Goal: Transaction & Acquisition: Purchase product/service

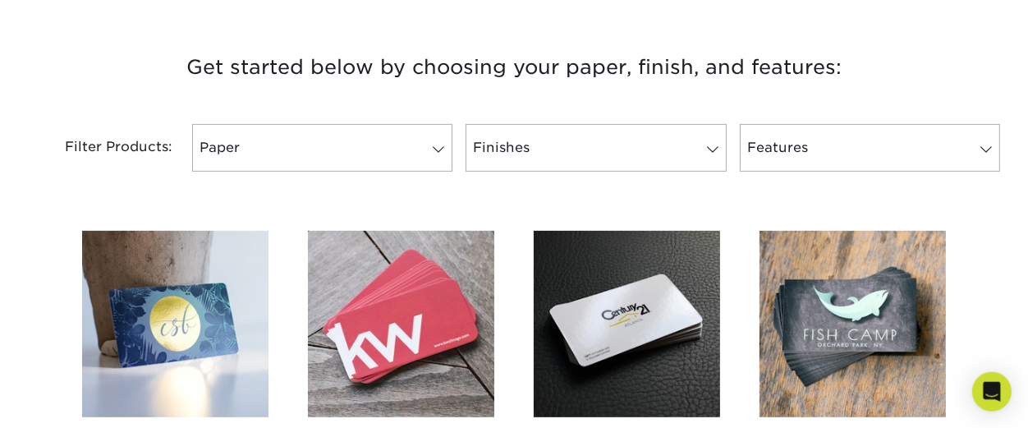
scroll to position [661, 0]
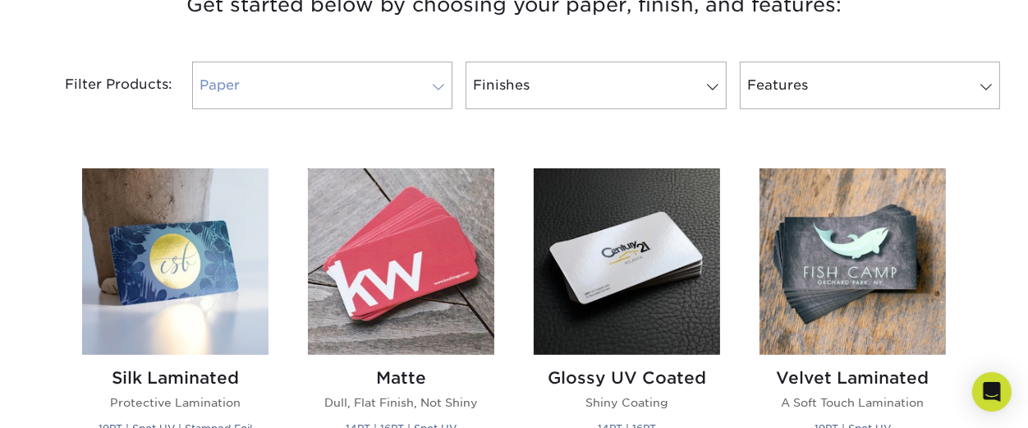
click at [439, 90] on span at bounding box center [438, 86] width 23 height 13
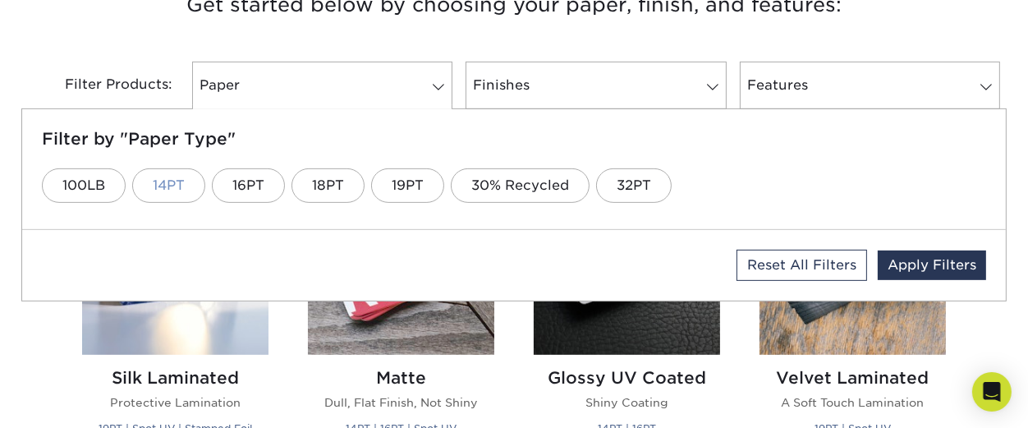
click at [176, 182] on link "14PT" at bounding box center [168, 185] width 73 height 34
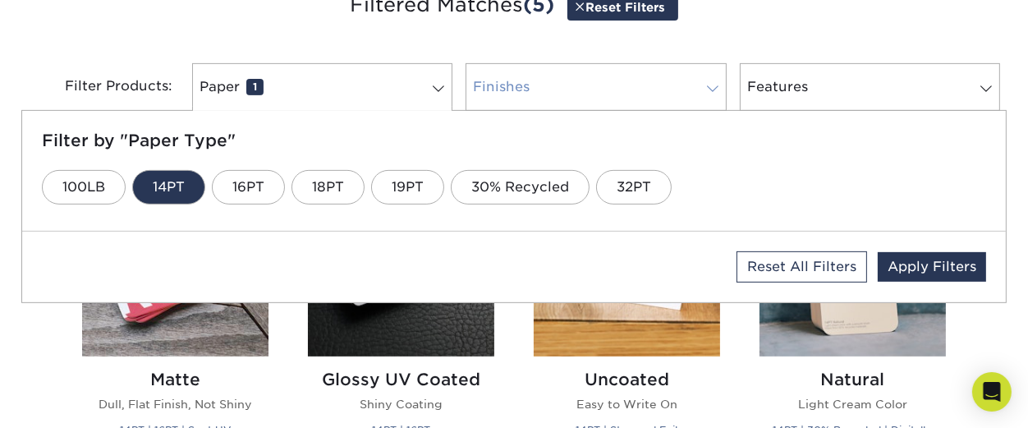
click at [712, 94] on span at bounding box center [712, 88] width 23 height 13
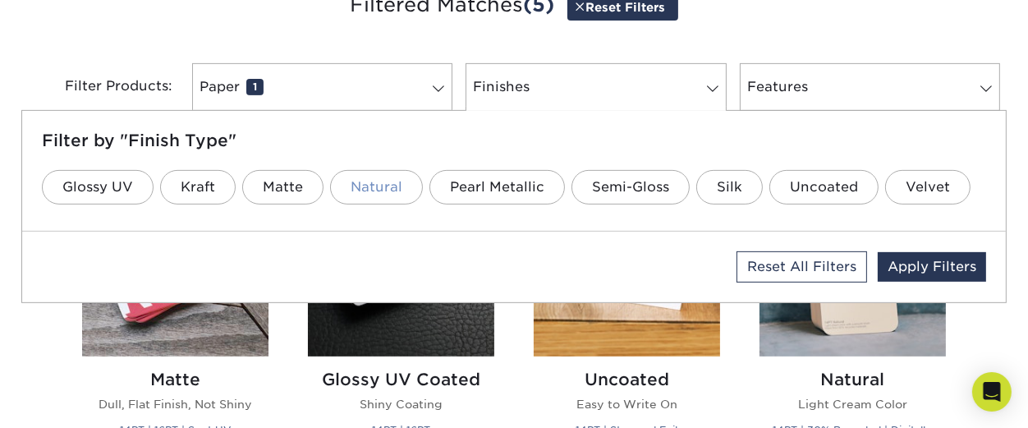
click at [374, 192] on link "Natural" at bounding box center [376, 187] width 93 height 34
click at [735, 72] on div "Features 0 Filter by "Feature Type" 100LB 30% Recycled Cross-Hatch Texture Inli…" at bounding box center [869, 87] width 273 height 48
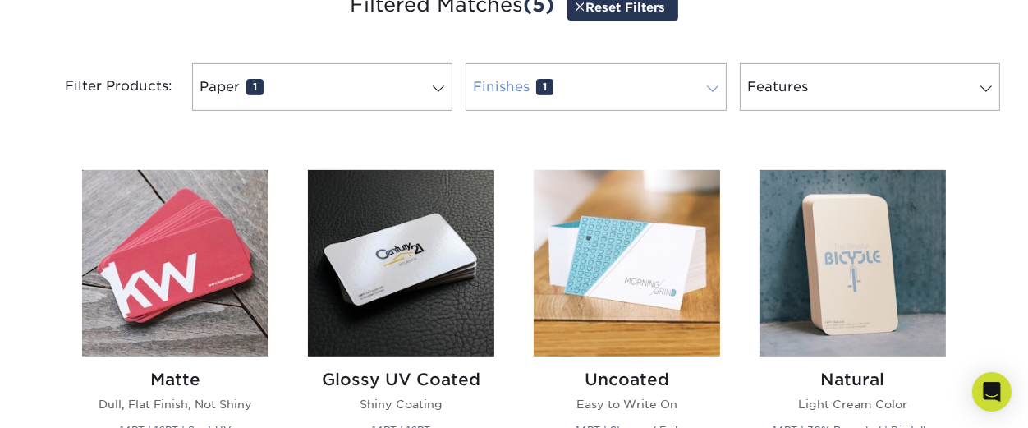
click at [715, 91] on span at bounding box center [712, 88] width 23 height 13
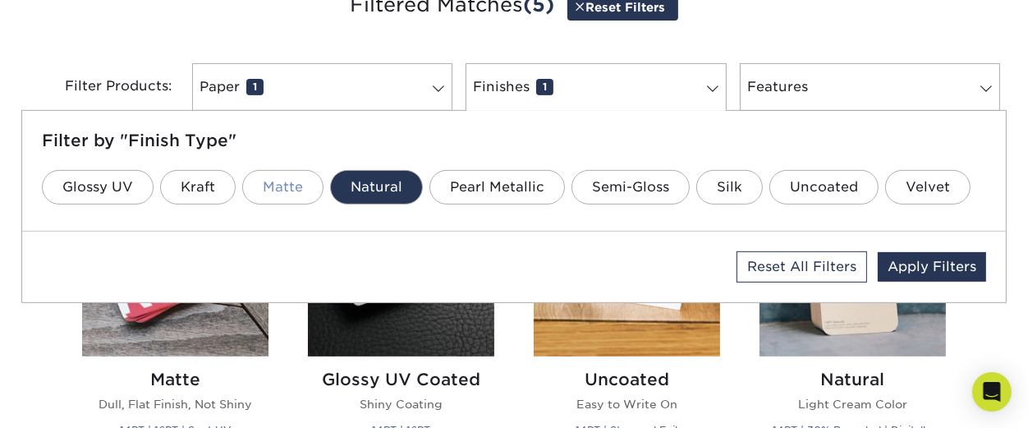
click at [281, 187] on link "Matte" at bounding box center [282, 187] width 81 height 34
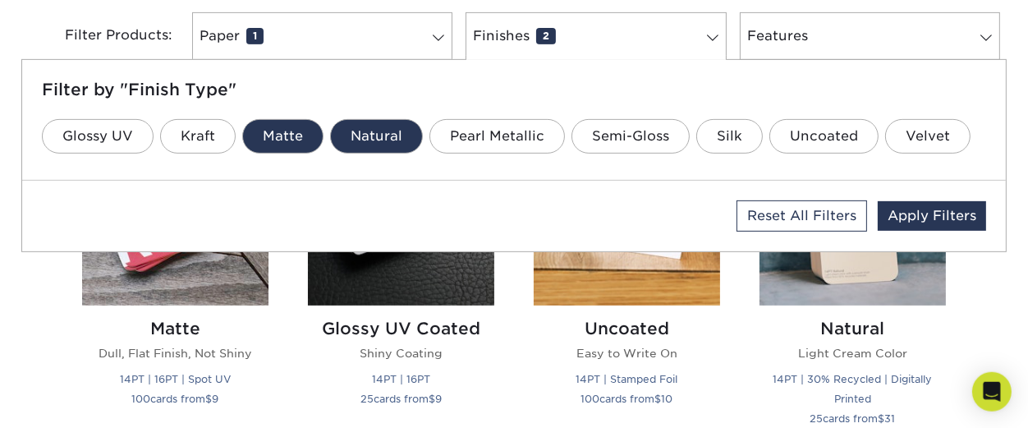
scroll to position [782, 0]
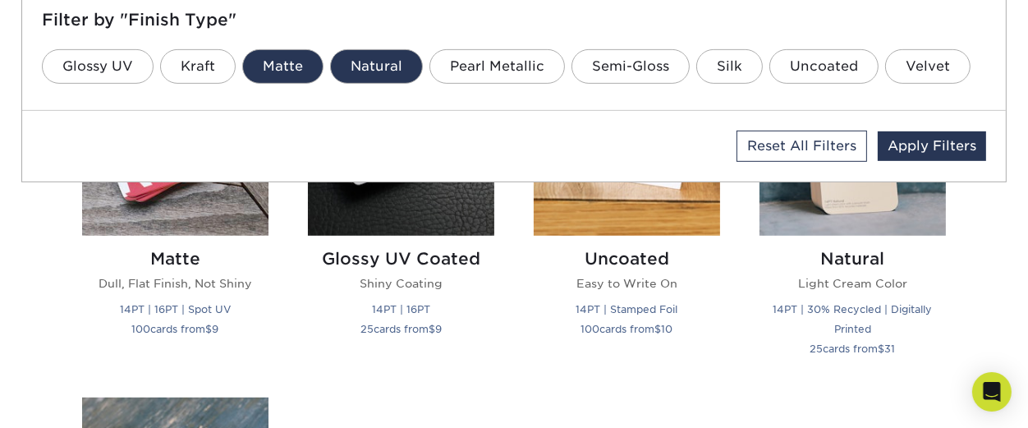
click at [403, 75] on link "Natural" at bounding box center [376, 66] width 93 height 34
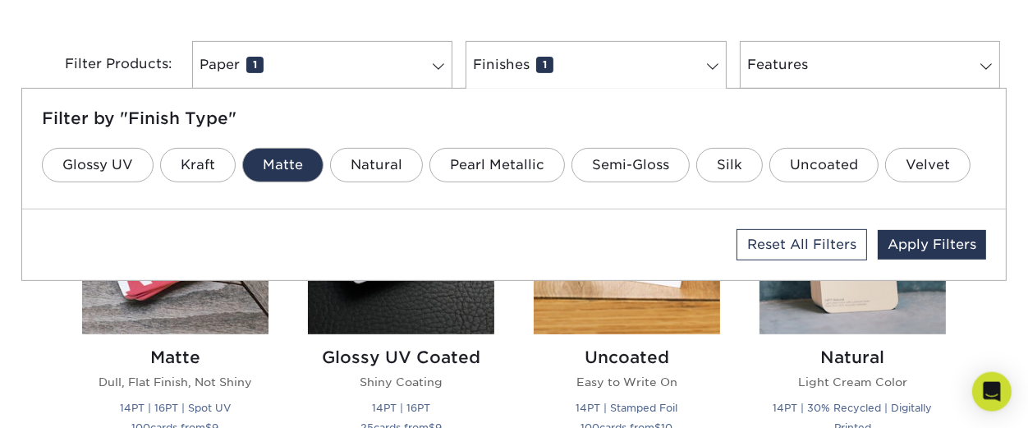
scroll to position [722, 0]
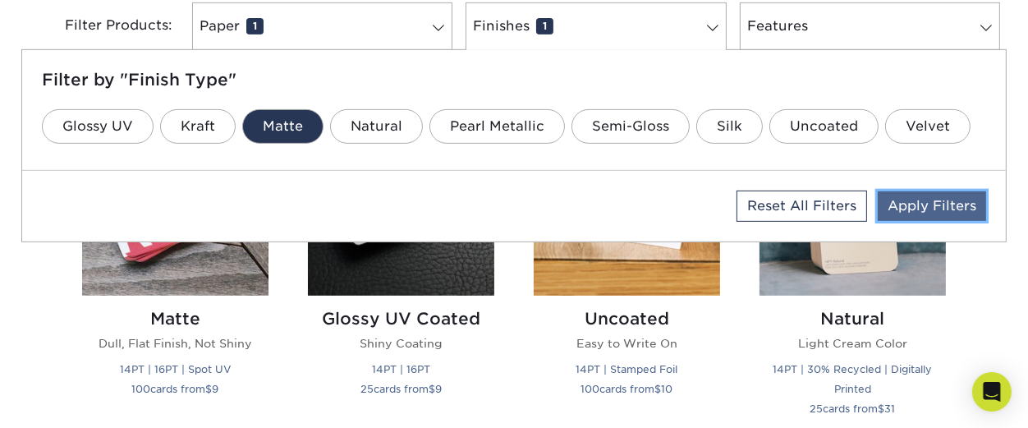
click at [944, 208] on link "Apply Filters" at bounding box center [931, 206] width 108 height 30
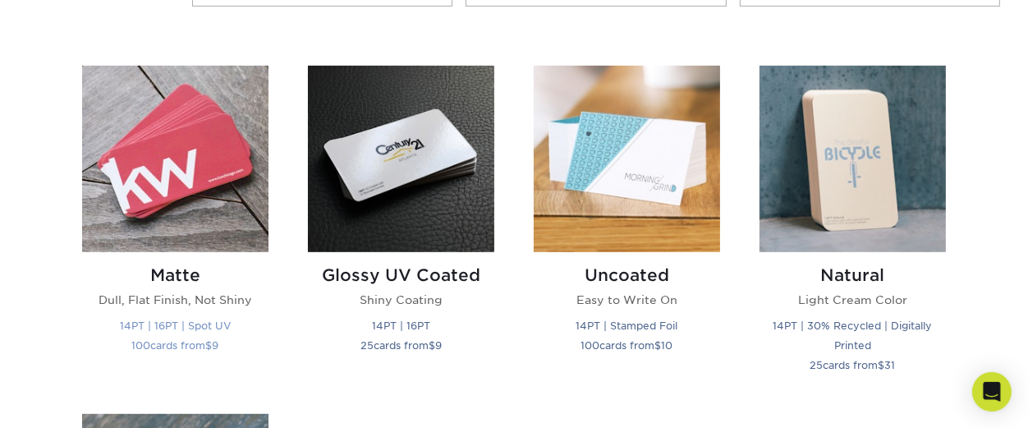
scroll to position [842, 0]
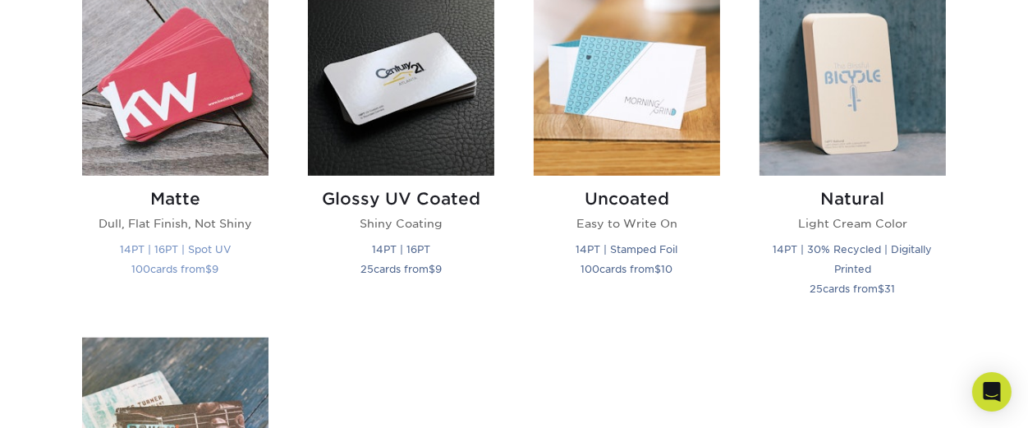
click at [140, 250] on small "14PT | 16PT | Spot UV" at bounding box center [175, 249] width 111 height 12
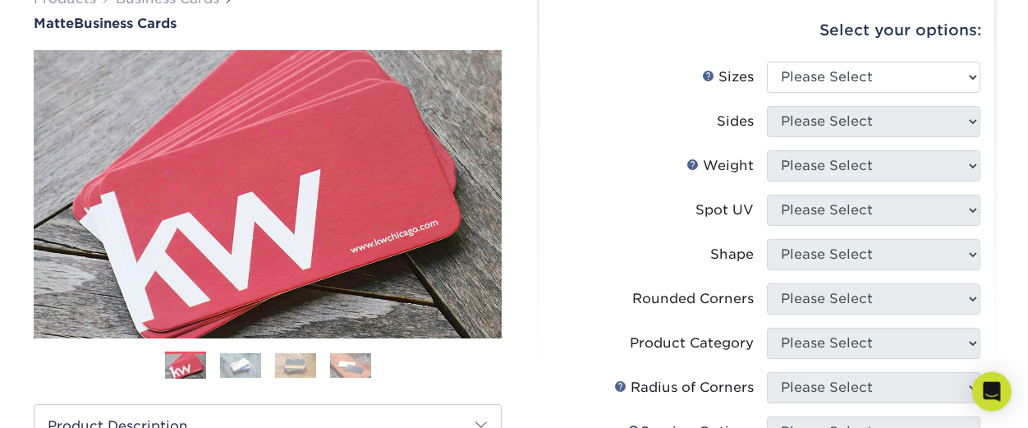
scroll to position [120, 0]
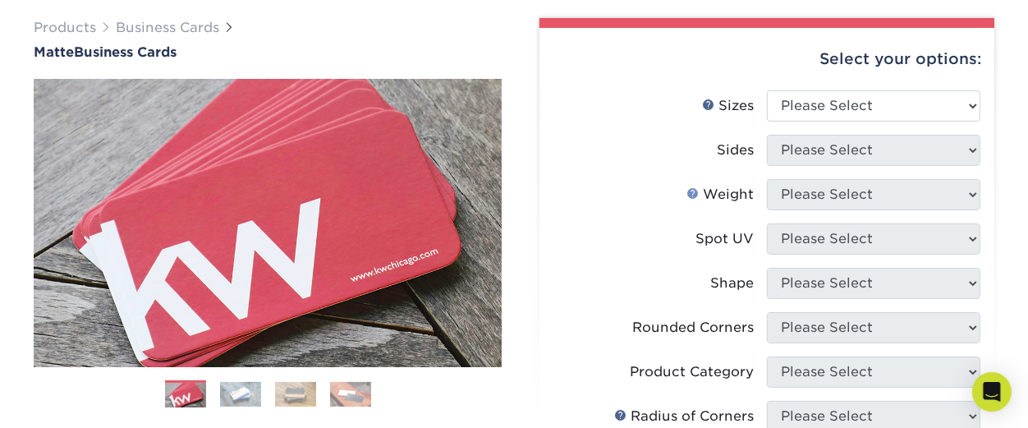
click at [693, 193] on link "Weight Help" at bounding box center [692, 192] width 13 height 13
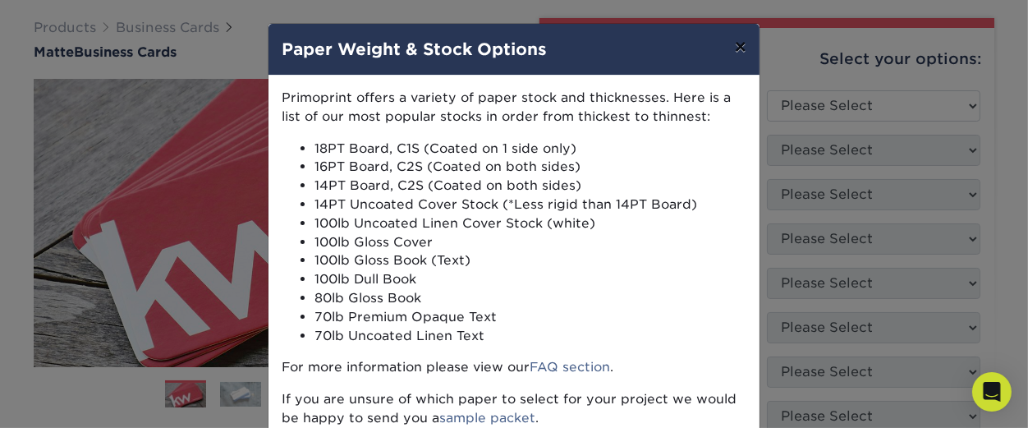
click at [739, 43] on button "×" at bounding box center [740, 47] width 38 height 46
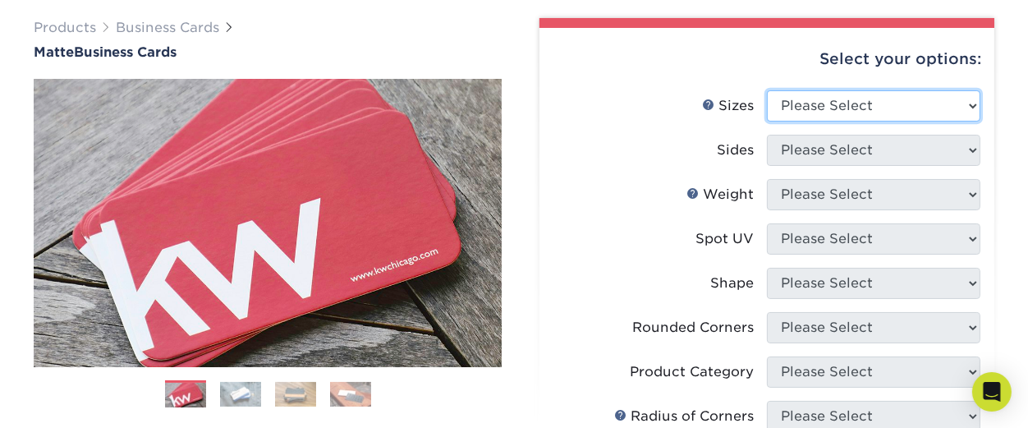
click at [969, 108] on select "Please Select 1.5" x 3.5" - Mini 1.75" x 3.5" - Mini 2" x 2" - Square 2" x 3" -…" at bounding box center [873, 105] width 213 height 31
select select "2.00x3.50"
click option "2" x 3.5" - Standard" at bounding box center [0, 0] width 0 height 0
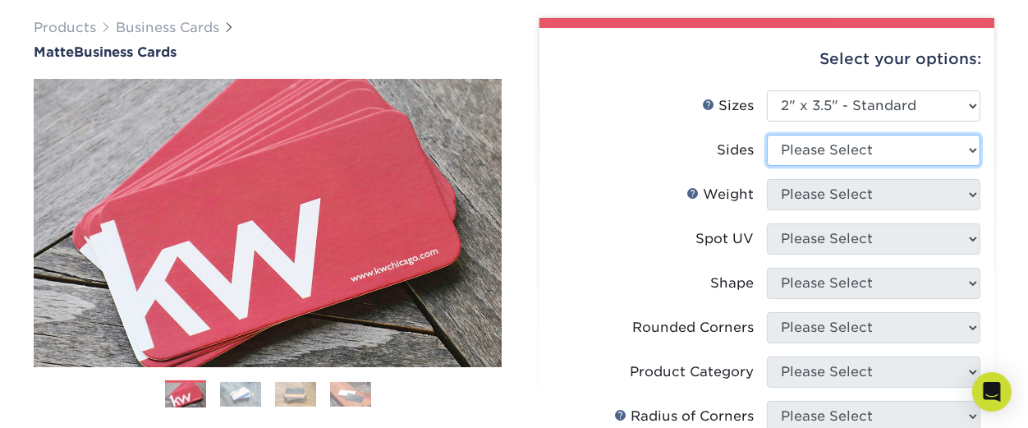
click at [767, 135] on select "Please Select Print Both Sides Print Front Only" at bounding box center [873, 150] width 213 height 31
select select "32d3c223-f82c-492b-b915-ba065a00862f"
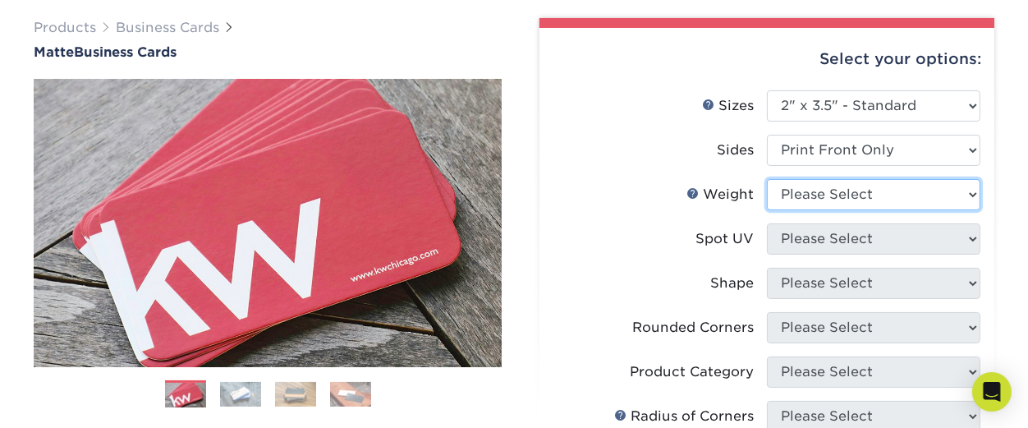
click at [767, 179] on select "Please Select 16PT 14PT" at bounding box center [873, 194] width 213 height 31
select select "14PT"
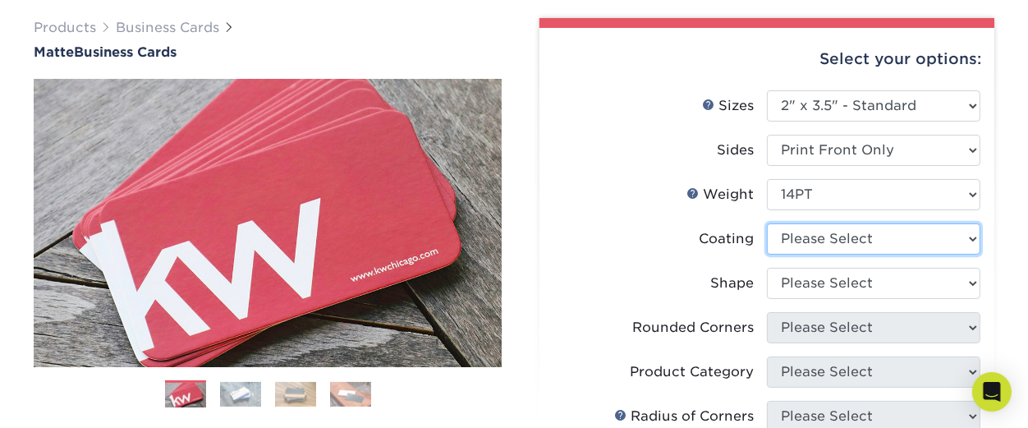
select select "121bb7b5-3b4d-429f-bd8d-bbf80e953313"
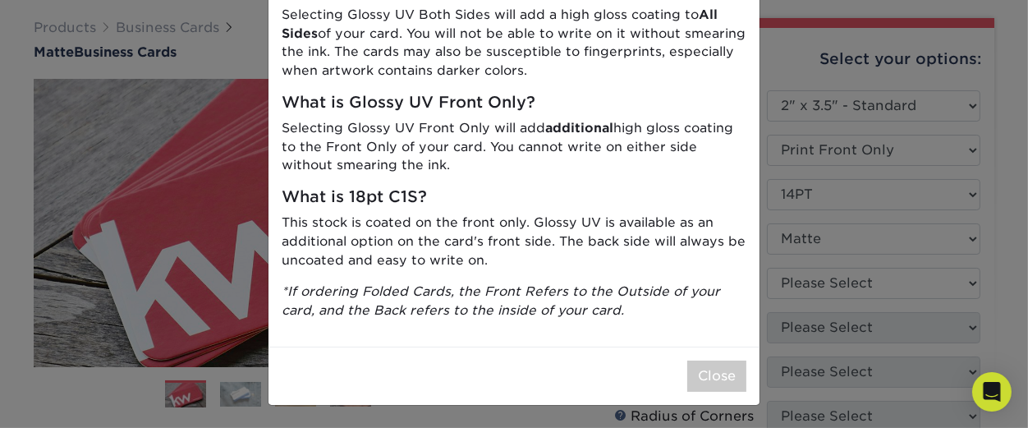
scroll to position [0, 0]
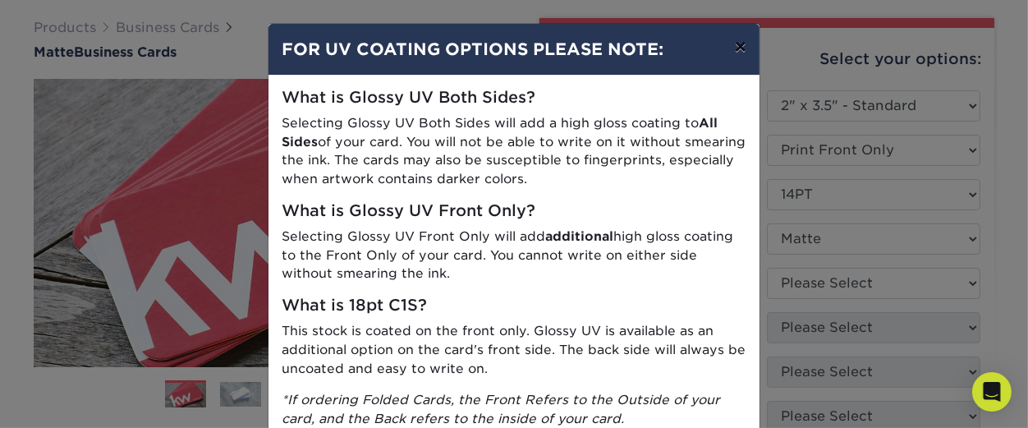
click at [738, 48] on button "×" at bounding box center [740, 47] width 38 height 46
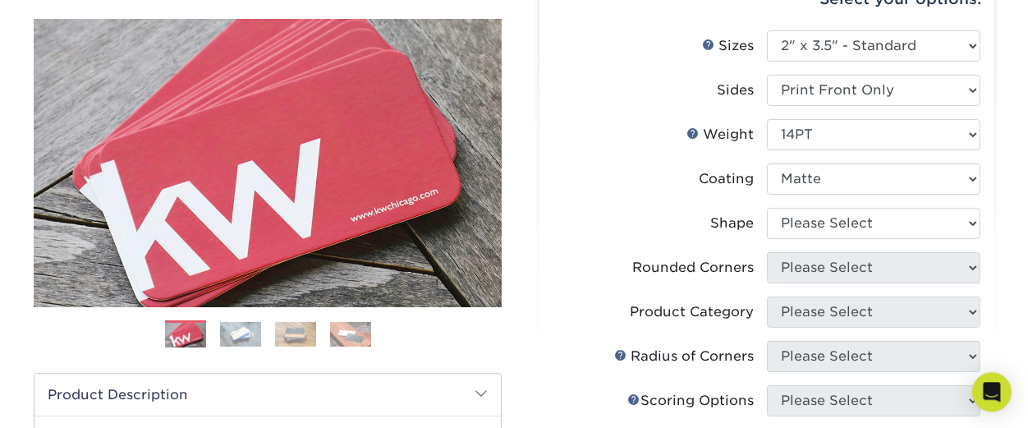
scroll to position [181, 0]
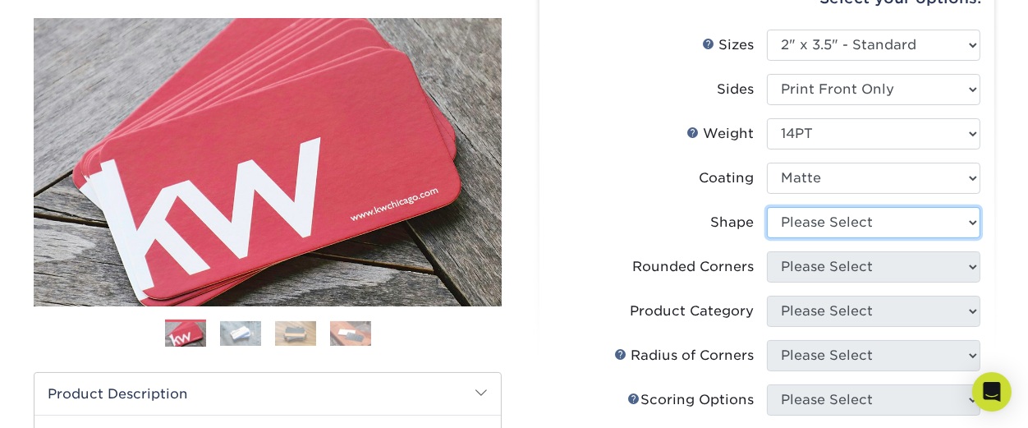
click at [767, 207] on select "Please Select Standard" at bounding box center [873, 222] width 213 height 31
select select "standard"
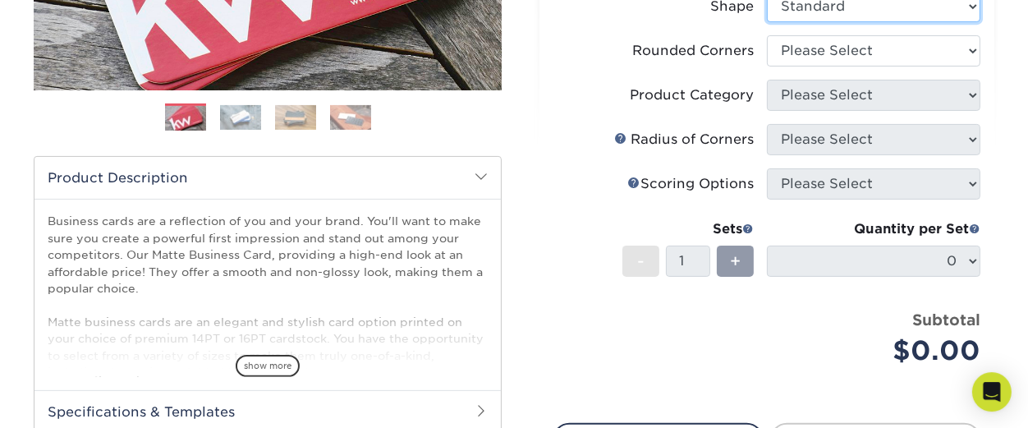
scroll to position [421, 0]
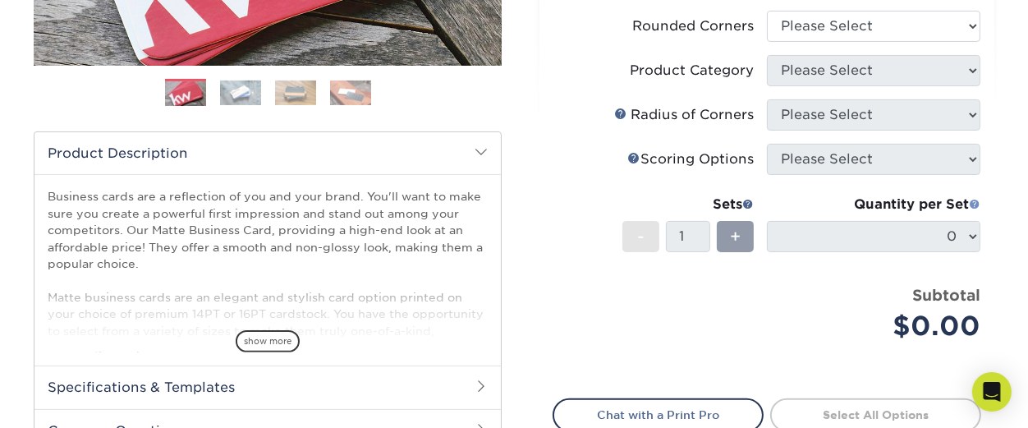
click at [973, 204] on span at bounding box center [973, 203] width 11 height 11
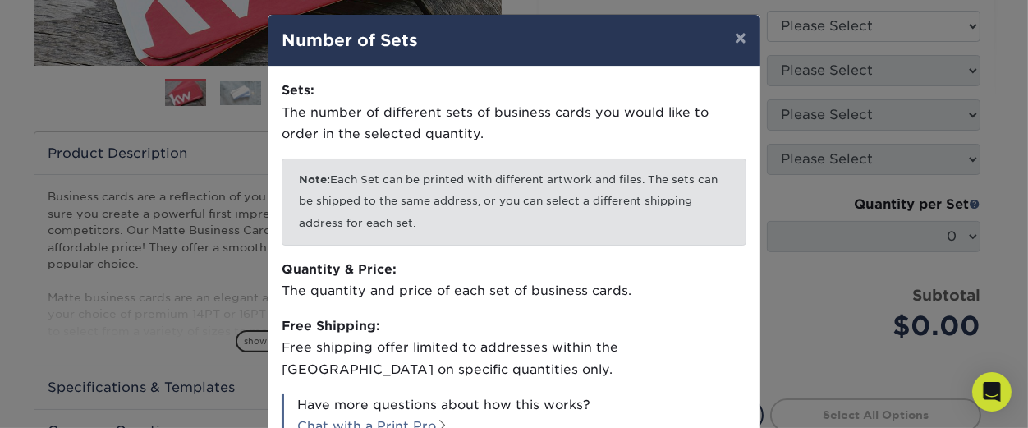
scroll to position [0, 0]
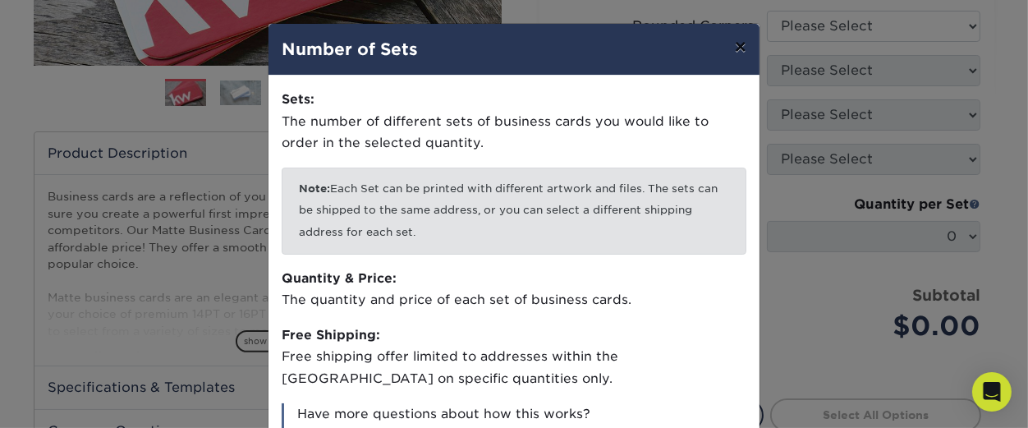
click at [736, 48] on button "×" at bounding box center [740, 47] width 38 height 46
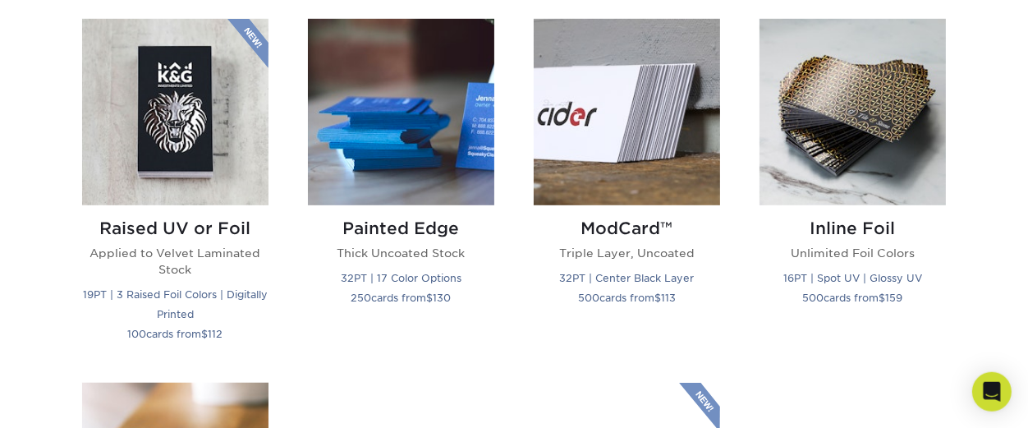
scroll to position [1143, 0]
